Goal: Transaction & Acquisition: Purchase product/service

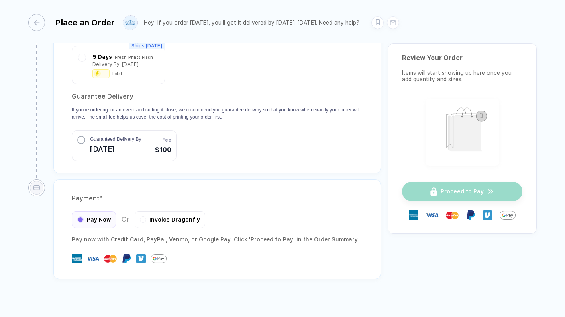
scroll to position [1036, 0]
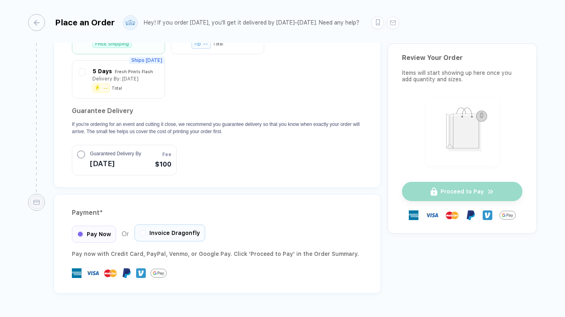
click at [162, 227] on div "Invoice Dragonfly" at bounding box center [170, 232] width 71 height 17
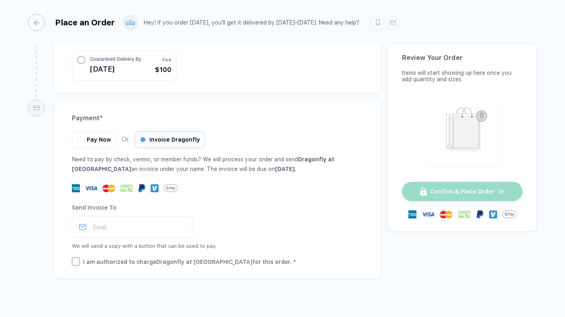
scroll to position [1131, 0]
click at [171, 258] on div "I am authorized to charge Dragonfly at [GEOGRAPHIC_DATA] for this order. *" at bounding box center [189, 262] width 213 height 9
click at [162, 225] on input "email" at bounding box center [132, 227] width 121 height 22
click at [240, 201] on div "Send Invoice To" at bounding box center [217, 207] width 291 height 13
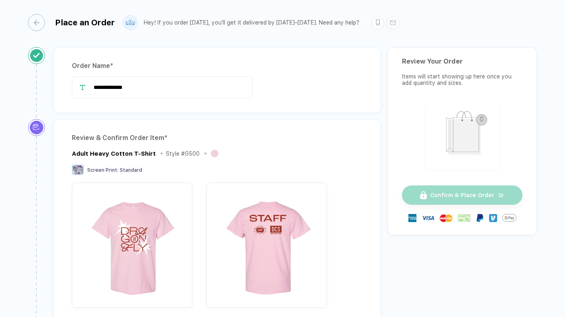
scroll to position [0, 0]
click at [372, 24] on div at bounding box center [378, 20] width 12 height 12
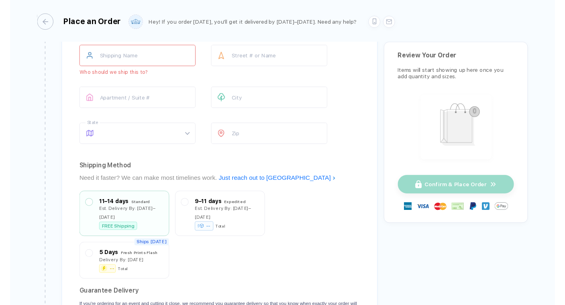
scroll to position [850, 0]
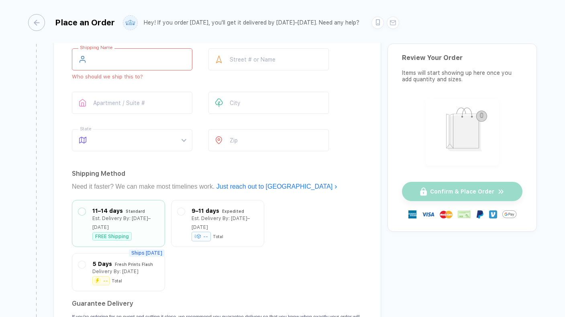
click at [141, 51] on input "text" at bounding box center [132, 59] width 121 height 22
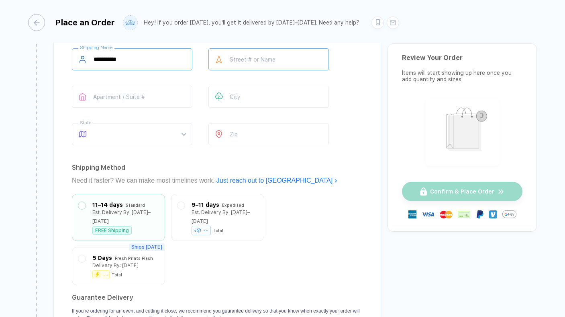
type input "**********"
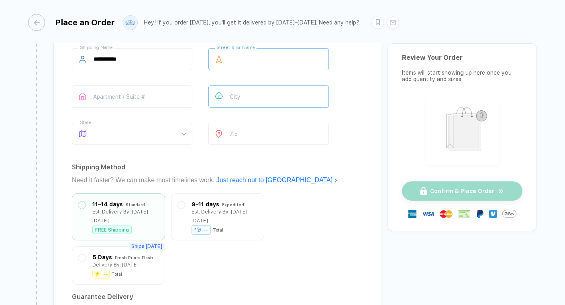
paste input "**********"
type input "**********"
click at [119, 135] on span at bounding box center [140, 133] width 92 height 21
type input "**********"
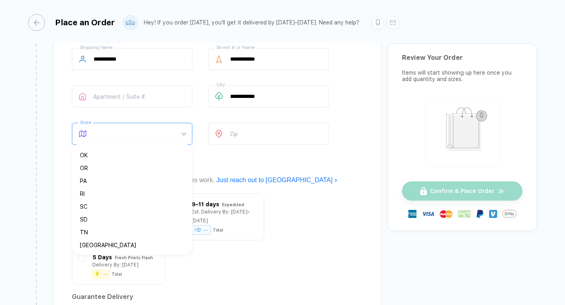
scroll to position [460, 0]
click at [99, 179] on div "PA" at bounding box center [129, 183] width 98 height 9
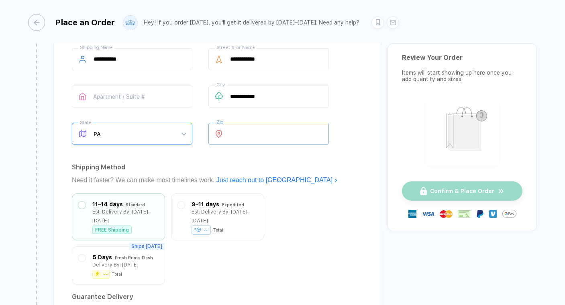
click at [270, 135] on input "number" at bounding box center [269, 134] width 121 height 22
type input "*****"
click at [325, 189] on div "**********" at bounding box center [217, 192] width 328 height 364
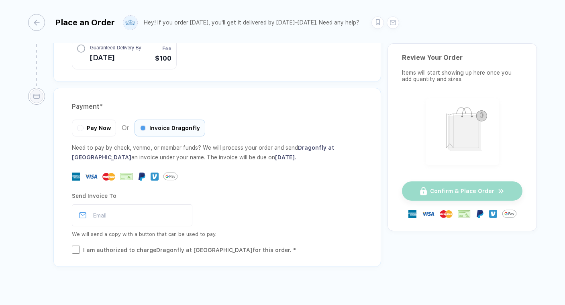
scroll to position [1142, 0]
click at [164, 205] on input "email" at bounding box center [132, 216] width 121 height 22
type input "*"
paste input "**********"
type input "**********"
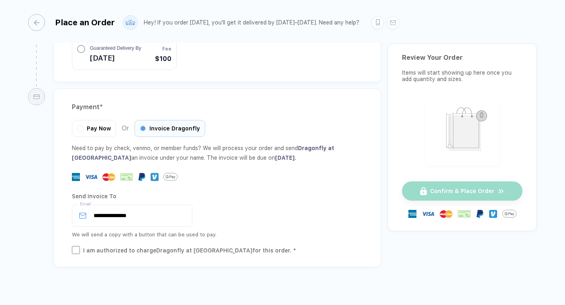
click at [346, 190] on div "Send Invoice To" at bounding box center [217, 196] width 291 height 13
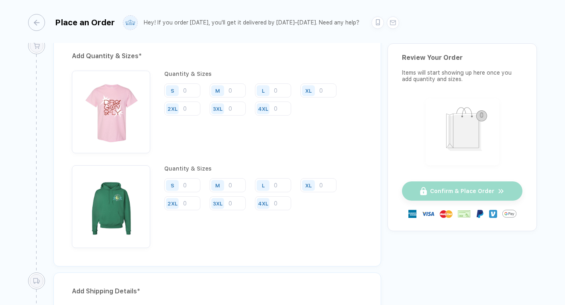
scroll to position [587, 0]
click at [190, 91] on input "number" at bounding box center [182, 91] width 36 height 14
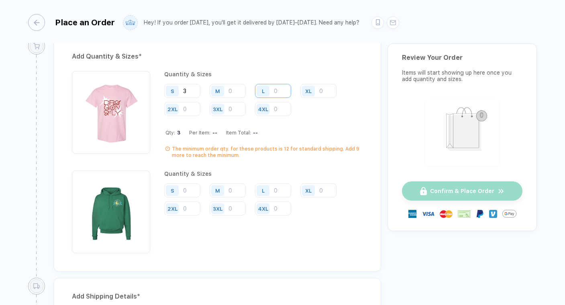
type input "3"
click at [284, 92] on input "number" at bounding box center [273, 91] width 36 height 14
type input "4"
click at [267, 188] on div "L" at bounding box center [263, 190] width 13 height 11
click at [276, 190] on input "number" at bounding box center [273, 191] width 36 height 14
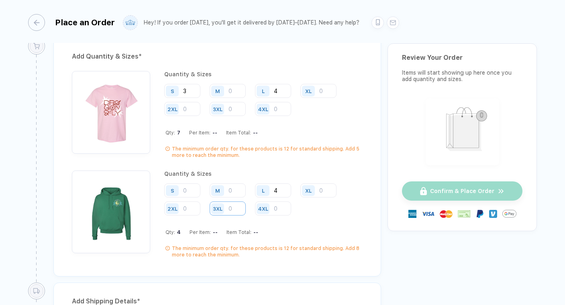
type input "4"
click at [238, 210] on input "number" at bounding box center [228, 209] width 36 height 14
type input "3"
click at [230, 107] on input "number" at bounding box center [228, 109] width 36 height 14
type input "3"
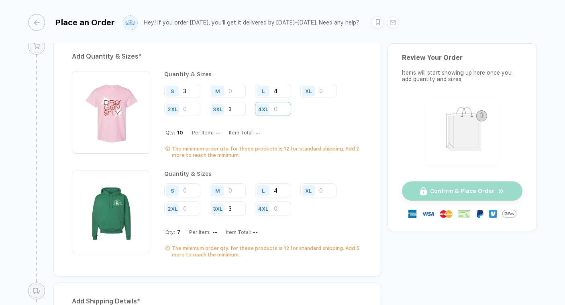
click at [281, 106] on input "number" at bounding box center [273, 109] width 36 height 14
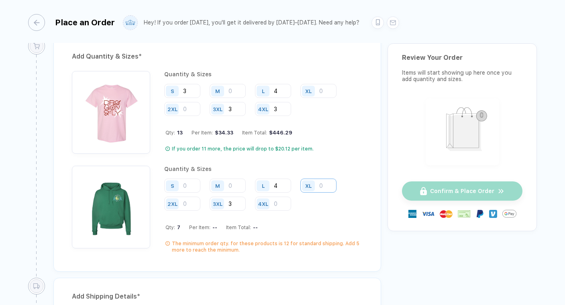
type input "3"
click at [329, 187] on input "number" at bounding box center [319, 186] width 36 height 14
type input "3"
click at [234, 183] on input "number" at bounding box center [228, 186] width 36 height 14
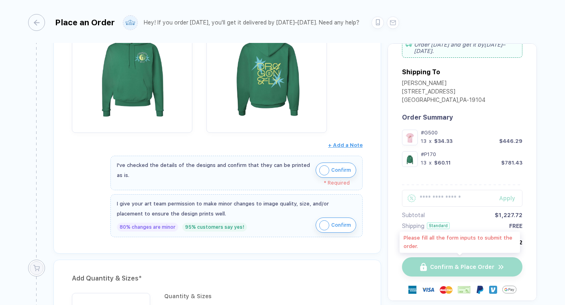
scroll to position [376, 0]
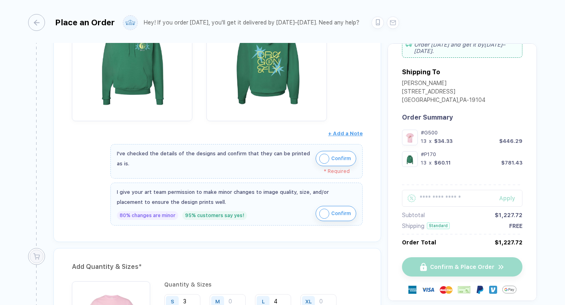
type input "3"
click at [322, 159] on img "button" at bounding box center [324, 159] width 10 height 10
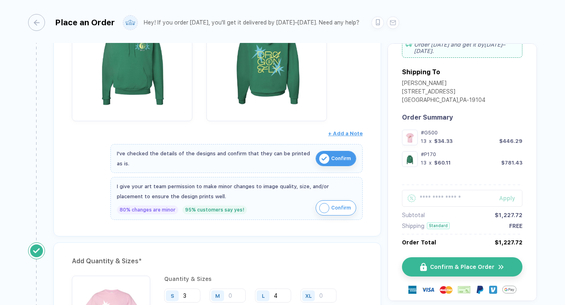
click at [319, 209] on img "button" at bounding box center [324, 208] width 10 height 10
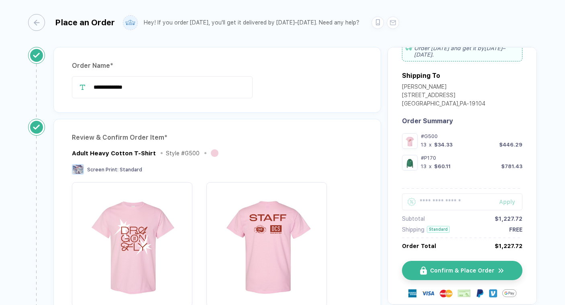
scroll to position [0, 0]
click at [37, 27] on div "button" at bounding box center [32, 22] width 17 height 17
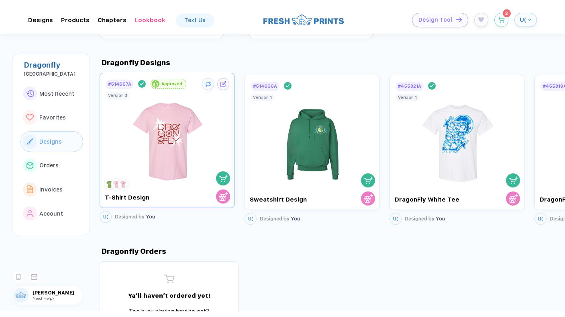
scroll to position [417, 0]
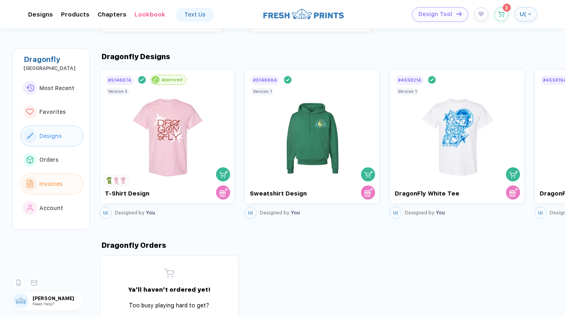
click at [50, 182] on span "Invoices" at bounding box center [50, 183] width 23 height 6
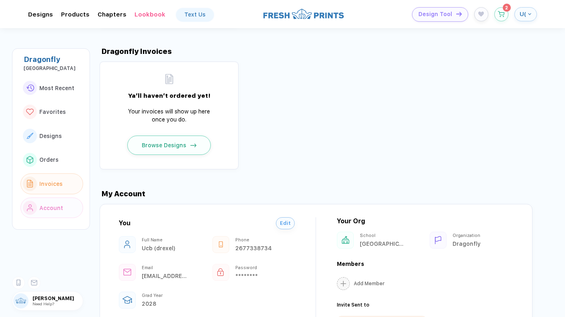
click at [51, 197] on button "Account" at bounding box center [51, 207] width 63 height 21
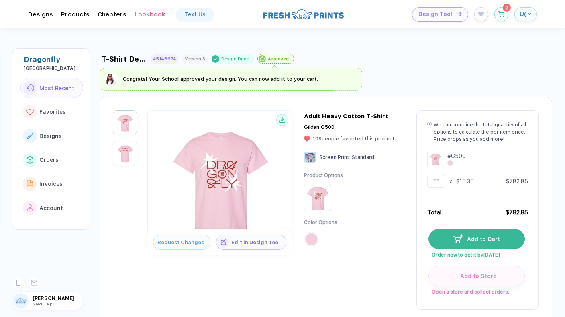
scroll to position [0, 0]
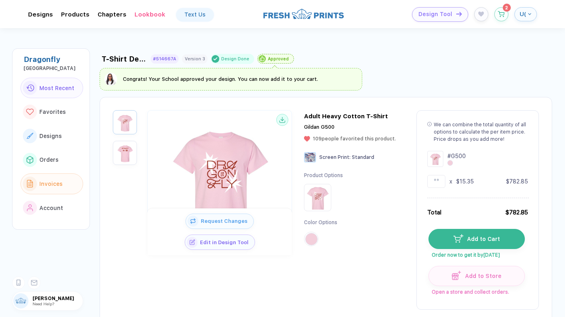
click at [46, 176] on button "Invoices" at bounding box center [51, 183] width 63 height 21
click at [439, 178] on input "**" at bounding box center [437, 181] width 18 height 13
type input "*"
type input "**"
click at [503, 14] on icon "button" at bounding box center [501, 12] width 7 height 6
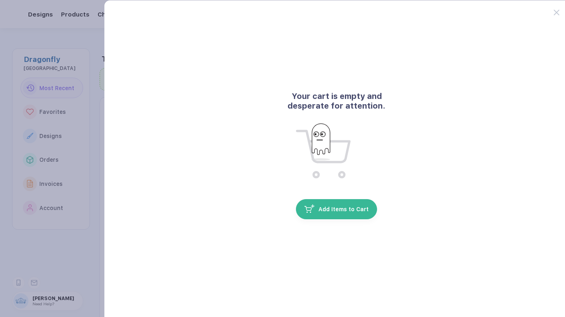
click at [88, 211] on button "button" at bounding box center [282, 158] width 565 height 317
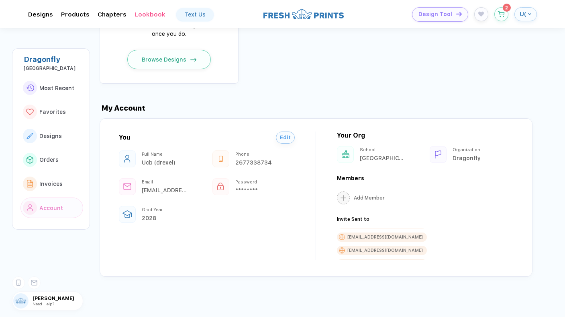
click at [374, 152] on div "School" at bounding box center [382, 149] width 45 height 5
click at [459, 164] on div "Your Org [GEOGRAPHIC_DATA] Organization Dragonfly Members Add Member Invite Sen…" at bounding box center [425, 195] width 176 height 129
click at [433, 156] on div at bounding box center [438, 154] width 17 height 17
click at [352, 151] on div at bounding box center [345, 154] width 17 height 17
click at [280, 137] on span "Edit" at bounding box center [285, 135] width 11 height 6
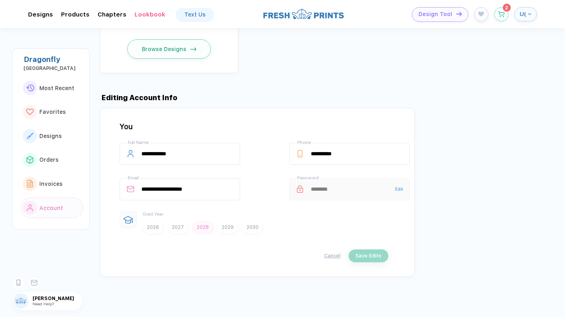
scroll to position [719, 0]
click at [331, 257] on button "Cancel" at bounding box center [332, 255] width 16 height 6
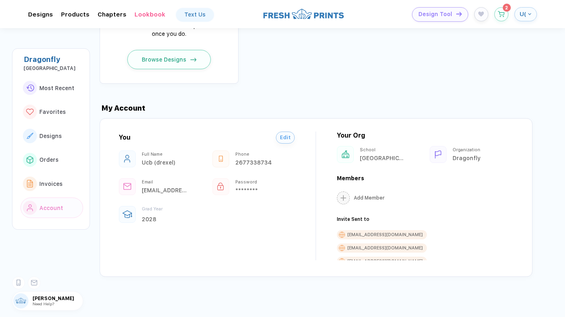
click at [434, 166] on div "Your Org [GEOGRAPHIC_DATA] Organization Dragonfly Members Add Member Invite Sen…" at bounding box center [425, 195] width 176 height 129
click at [524, 10] on button "U(" at bounding box center [526, 14] width 23 height 14
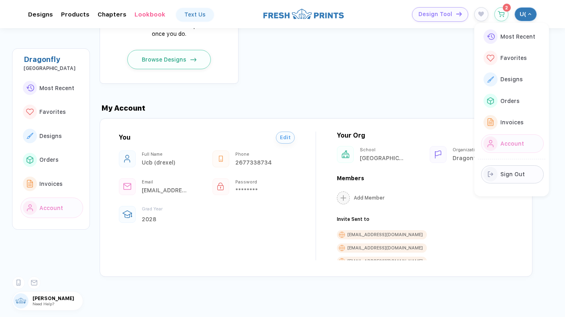
click at [506, 171] on span "Sign Out" at bounding box center [513, 174] width 25 height 6
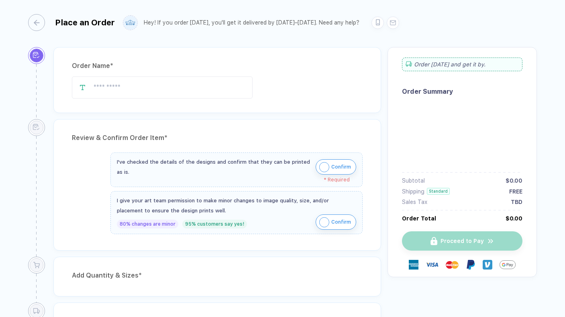
type input "**********"
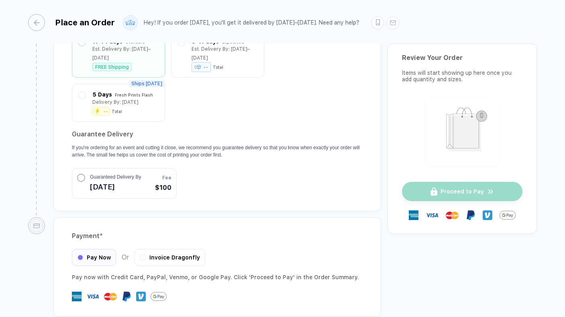
scroll to position [1048, 0]
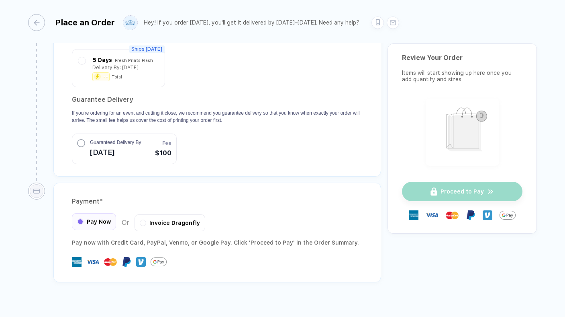
click at [99, 218] on span "Pay Now" at bounding box center [99, 221] width 24 height 6
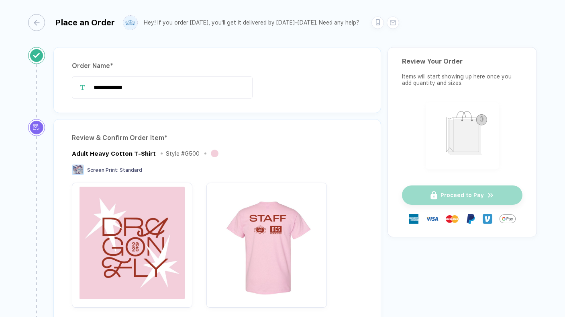
scroll to position [1, 0]
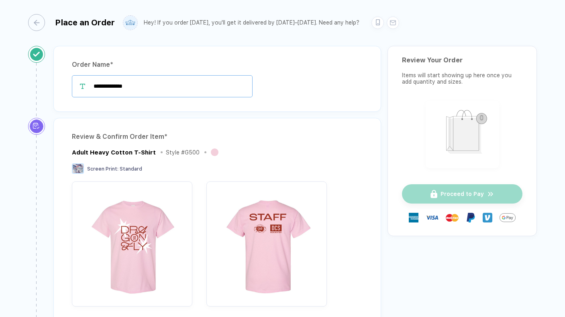
click at [146, 91] on input "**********" at bounding box center [162, 86] width 181 height 22
click at [113, 82] on input "**********" at bounding box center [162, 86] width 181 height 22
click at [119, 86] on input "**********" at bounding box center [162, 86] width 181 height 22
click at [135, 87] on input "**********" at bounding box center [162, 86] width 181 height 22
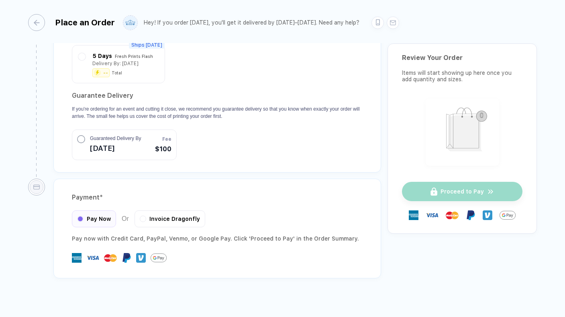
scroll to position [1051, 0]
